Goal: Find specific page/section

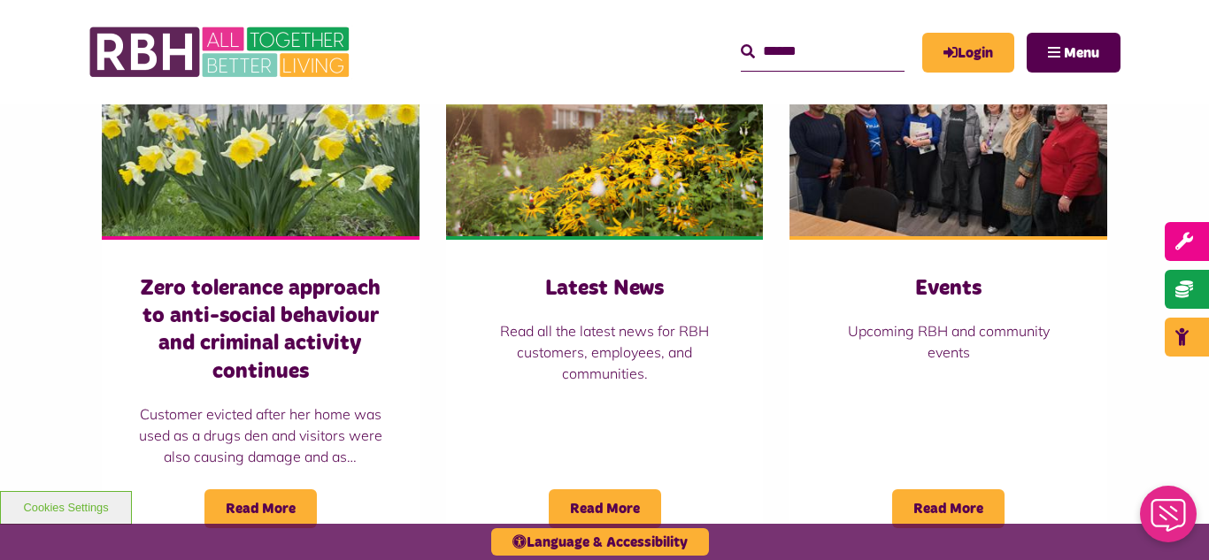
scroll to position [1274, 0]
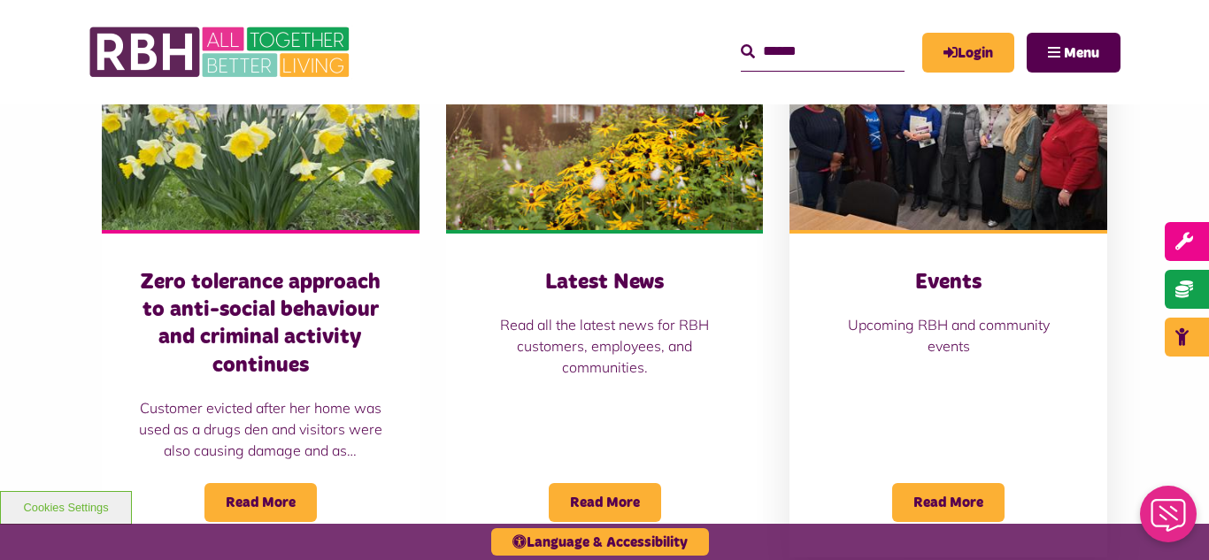
click at [889, 201] on img at bounding box center [948, 131] width 318 height 198
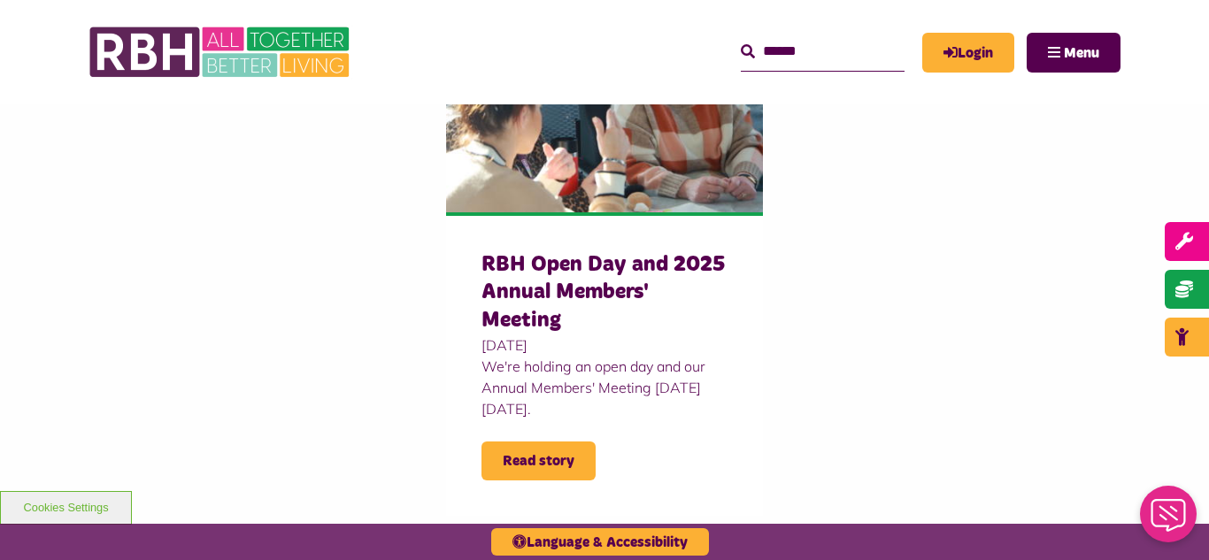
scroll to position [1770, 0]
